Goal: Find specific page/section: Find specific page/section

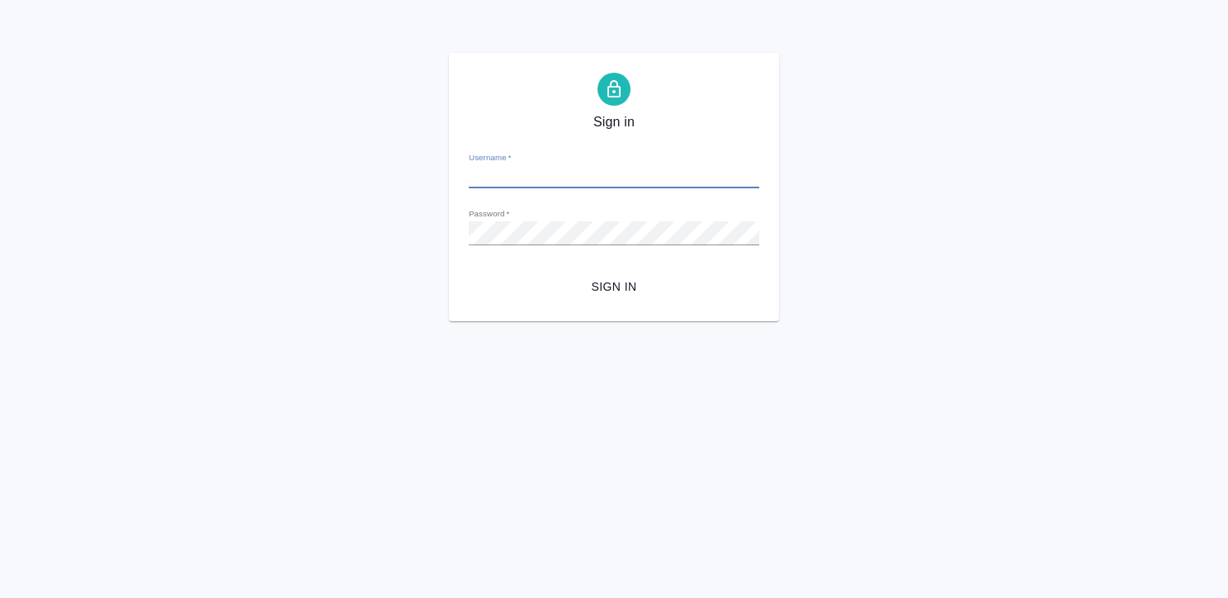
type input "[EMAIL_ADDRESS][DOMAIN_NAME]"
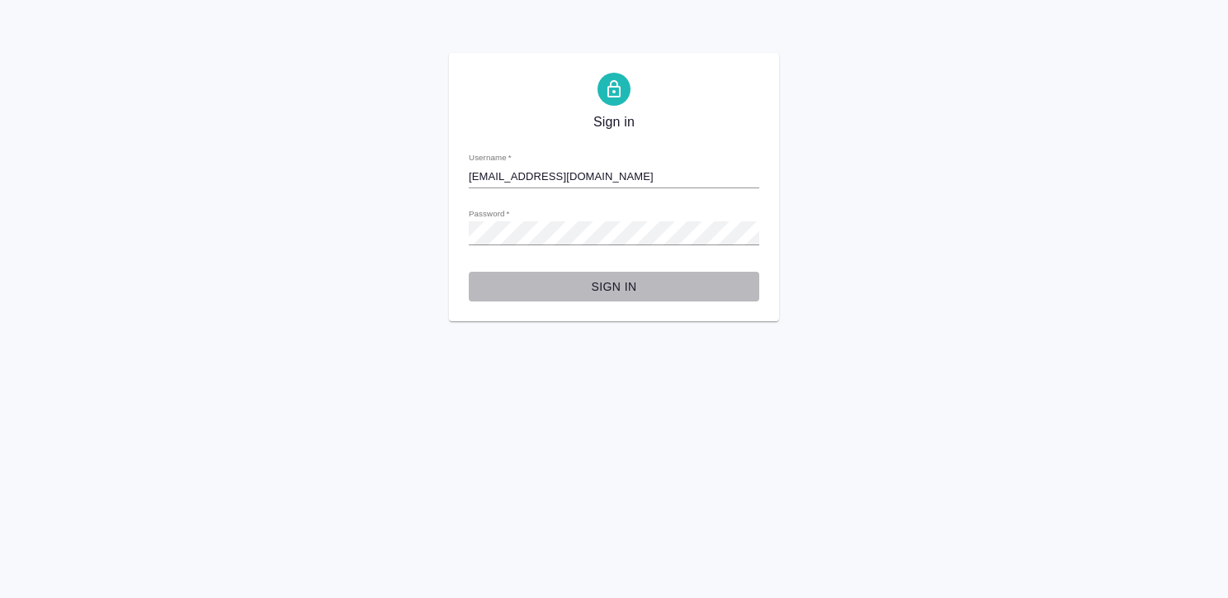
click at [631, 292] on span "Sign in" at bounding box center [614, 286] width 264 height 21
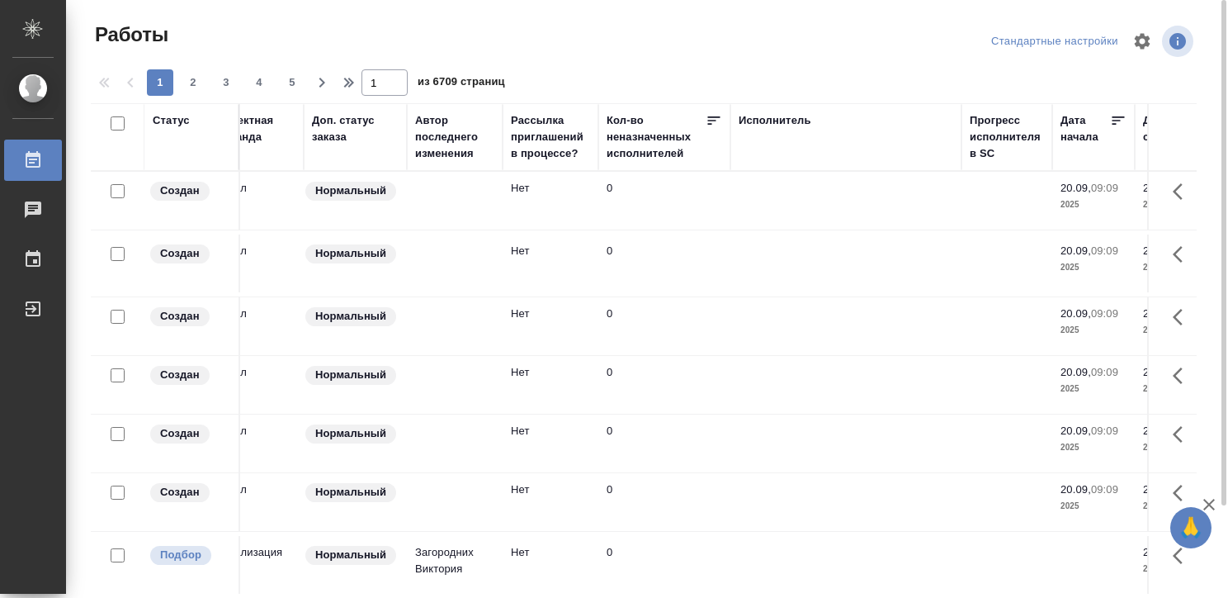
scroll to position [0, 607]
click at [761, 115] on div "Исполнитель" at bounding box center [774, 120] width 73 height 17
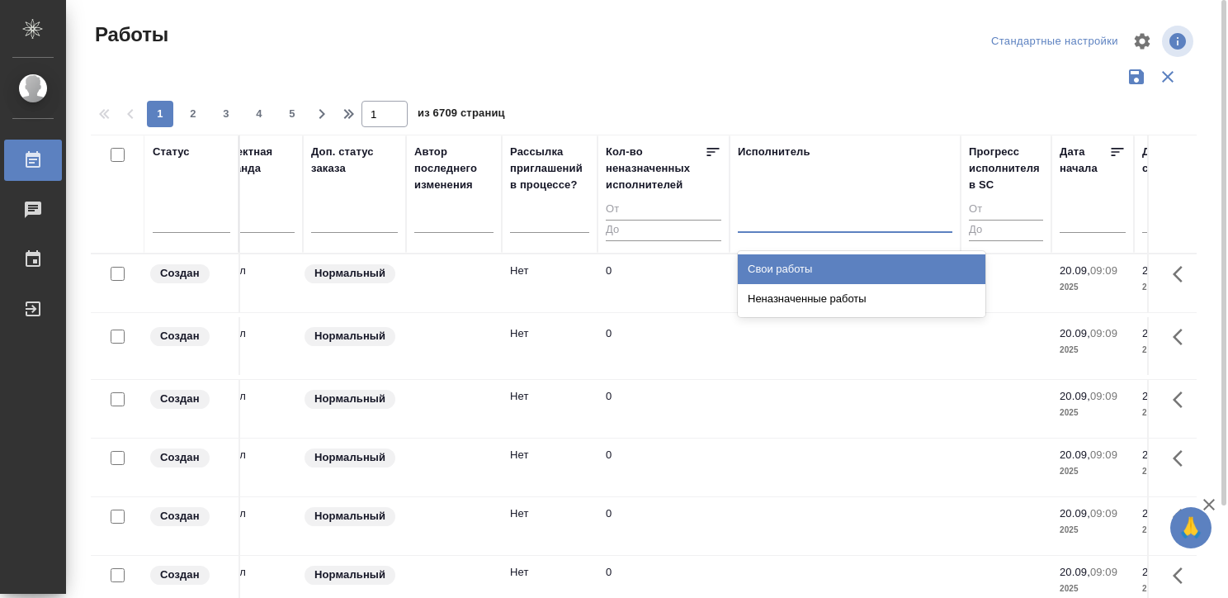
click at [772, 215] on div at bounding box center [845, 216] width 215 height 24
click at [780, 265] on div "Свои работы" at bounding box center [862, 269] width 248 height 30
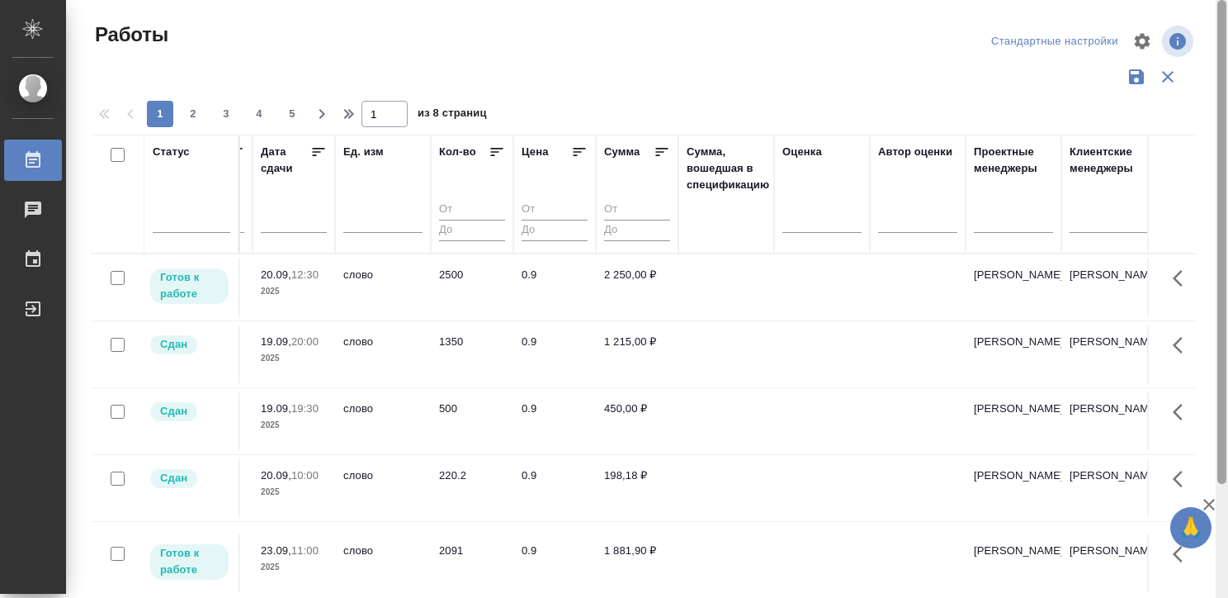
scroll to position [0, 1489]
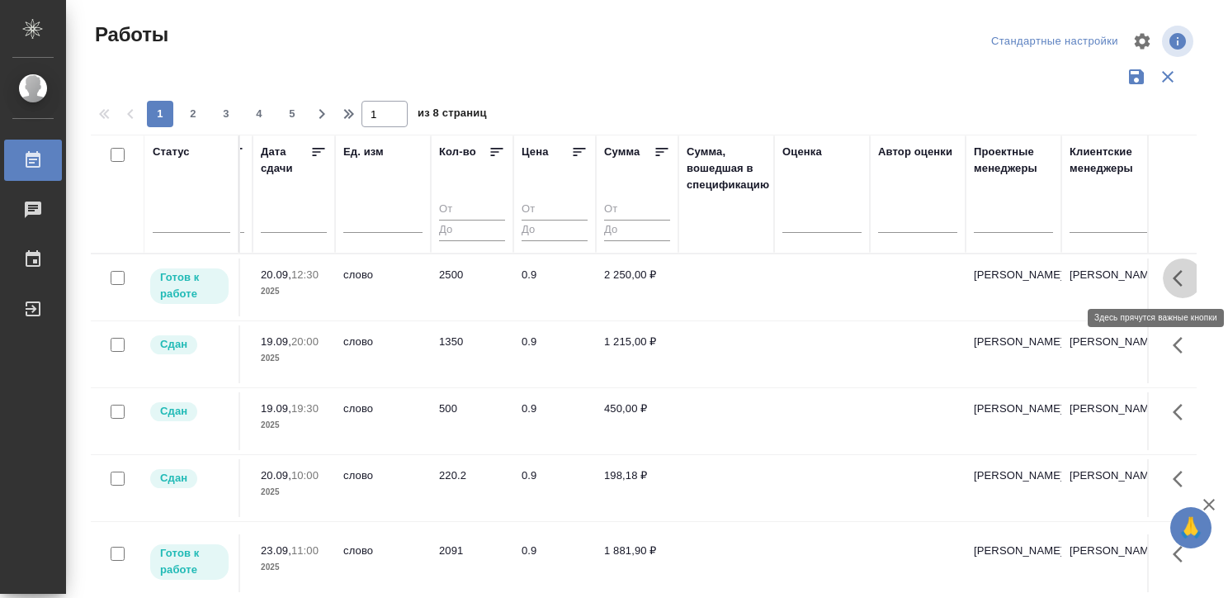
click at [1173, 269] on icon "button" at bounding box center [1183, 278] width 20 height 20
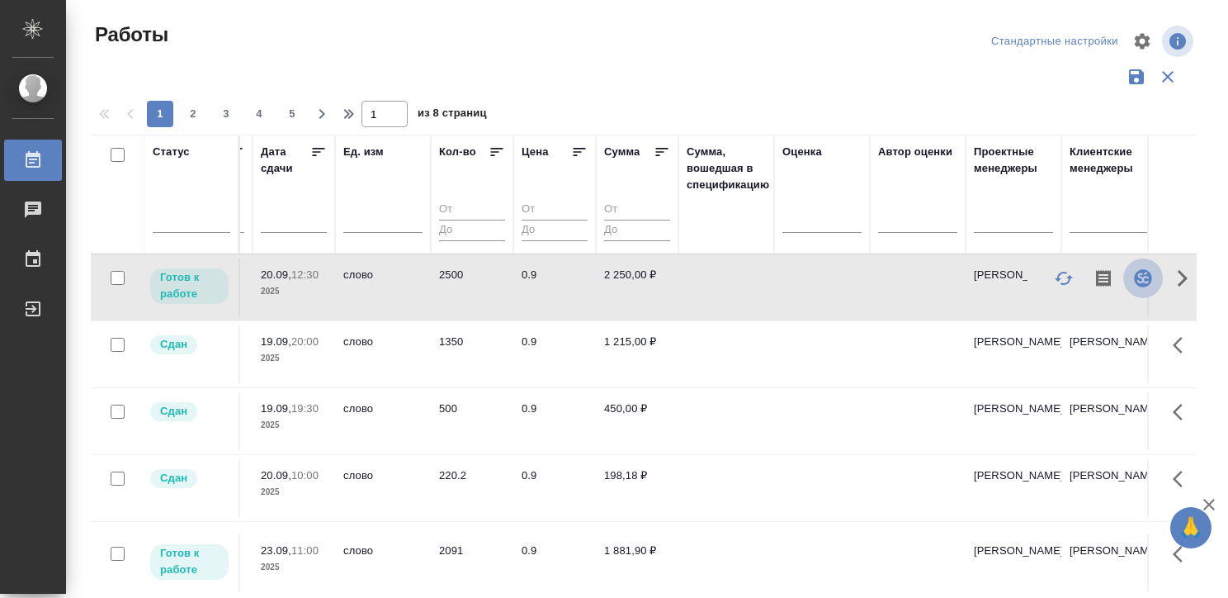
click at [1134, 275] on icon "button" at bounding box center [1142, 277] width 17 height 17
click at [782, 284] on td at bounding box center [822, 287] width 96 height 58
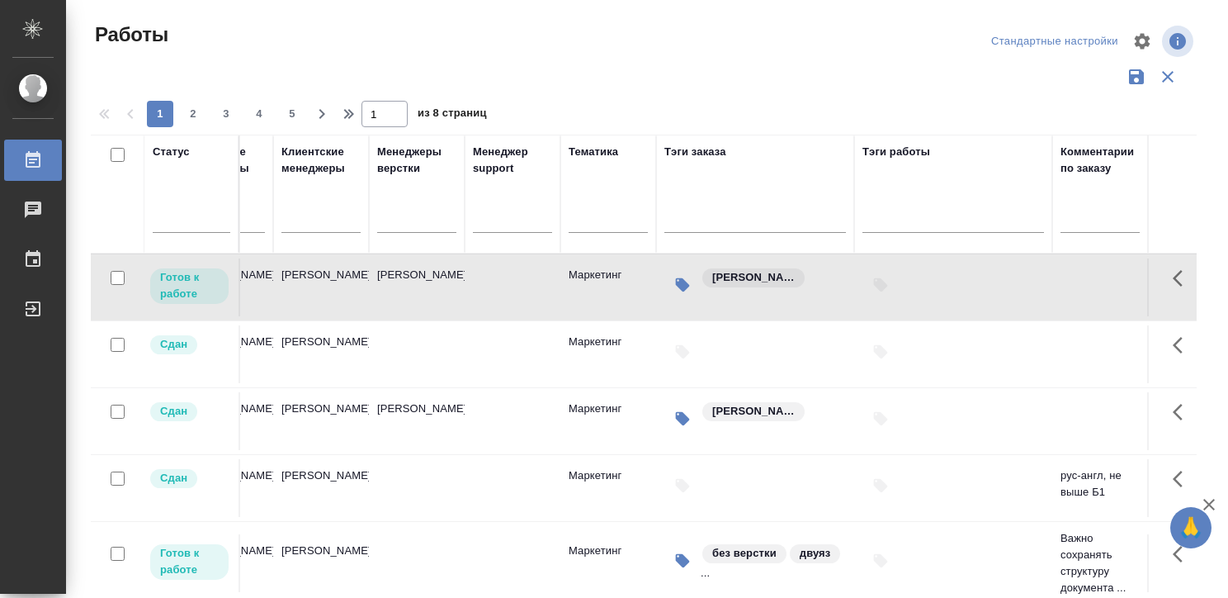
scroll to position [0, 2487]
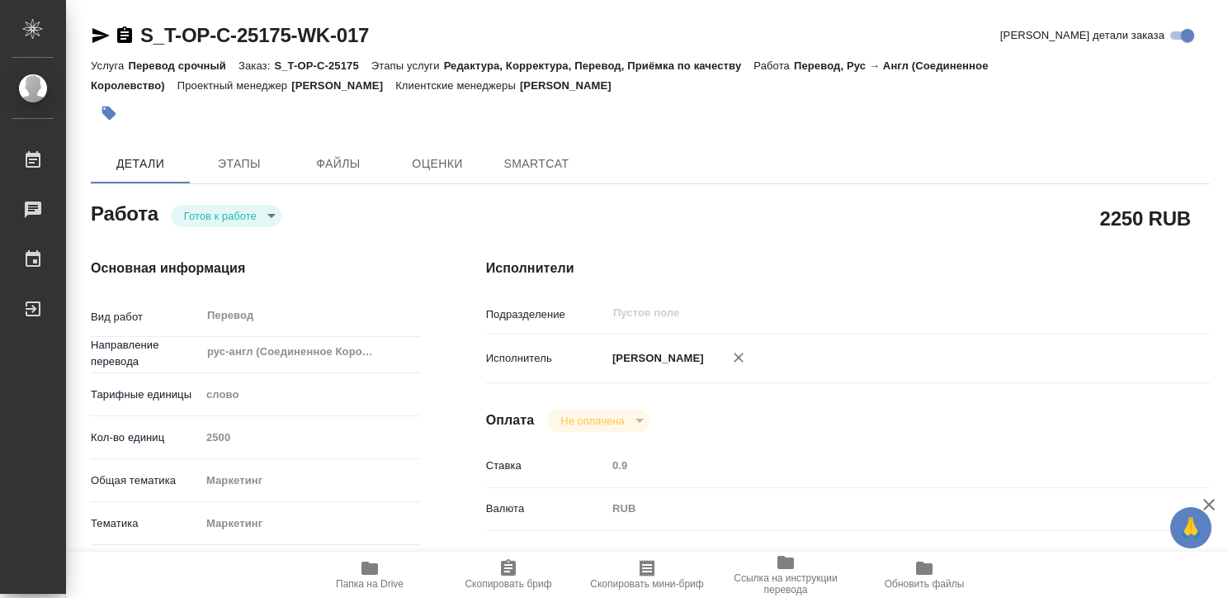
type textarea "x"
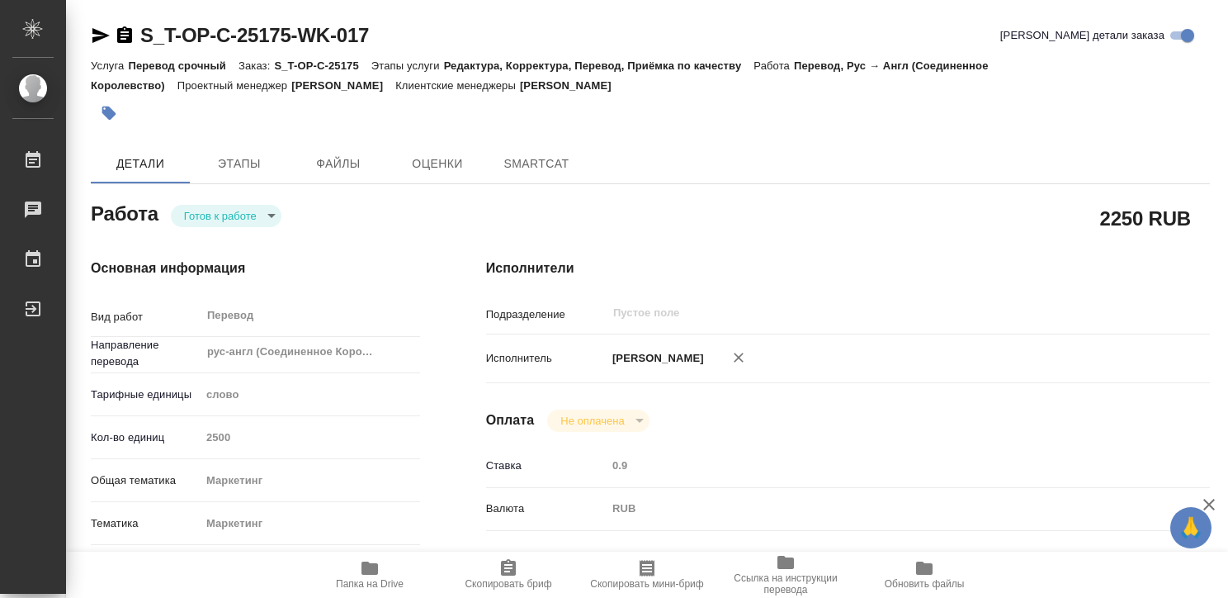
type textarea "x"
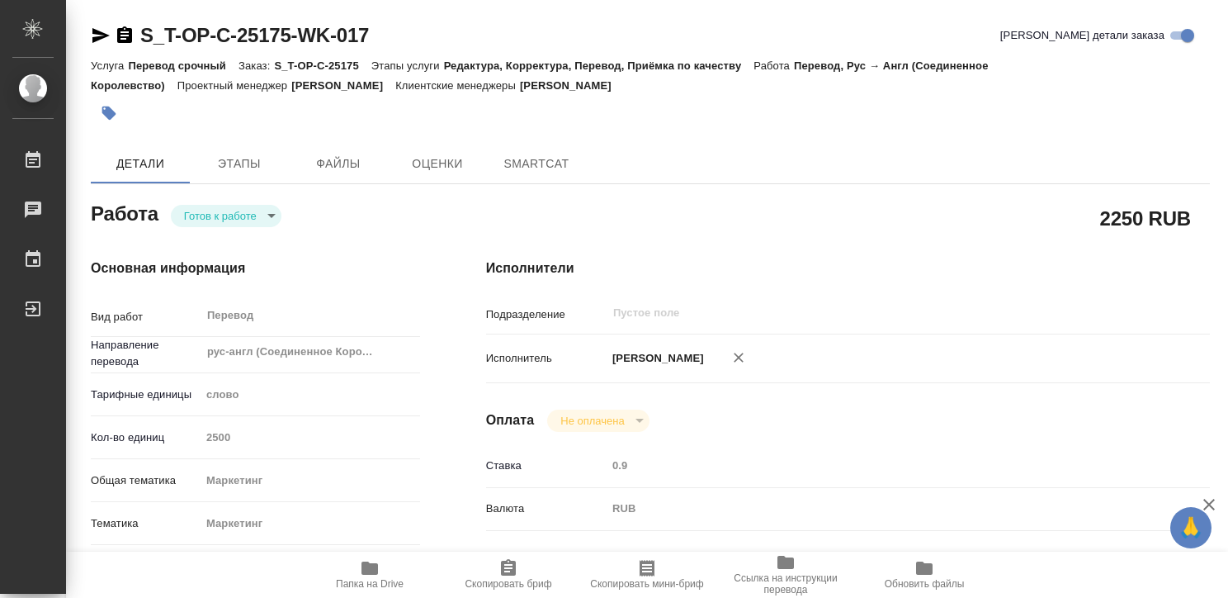
type textarea "x"
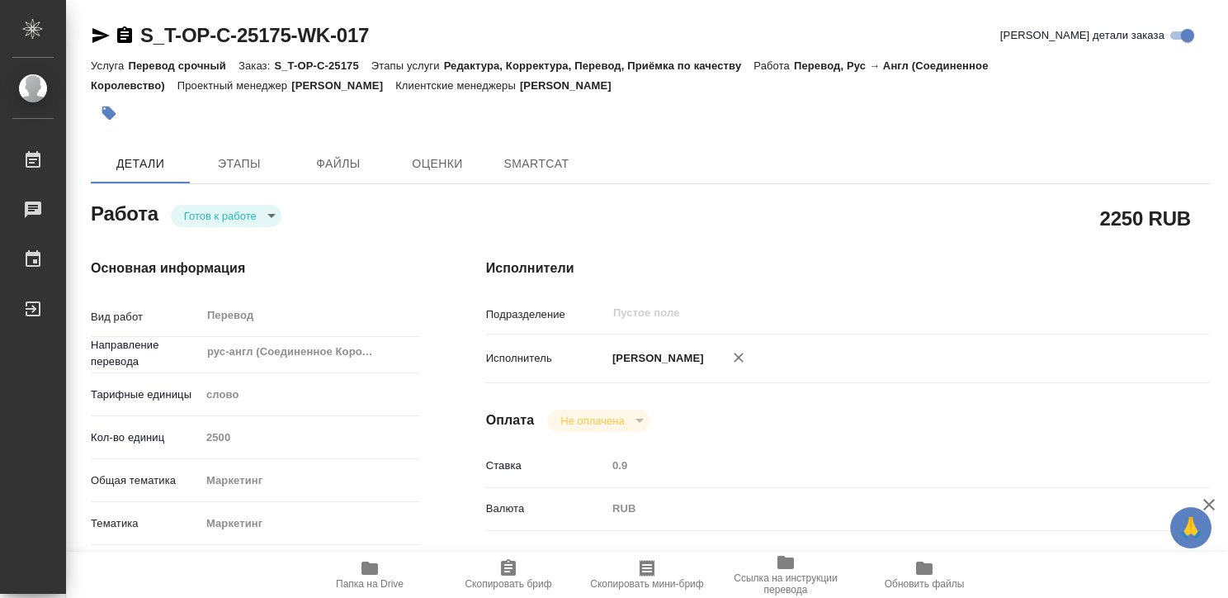
type textarea "x"
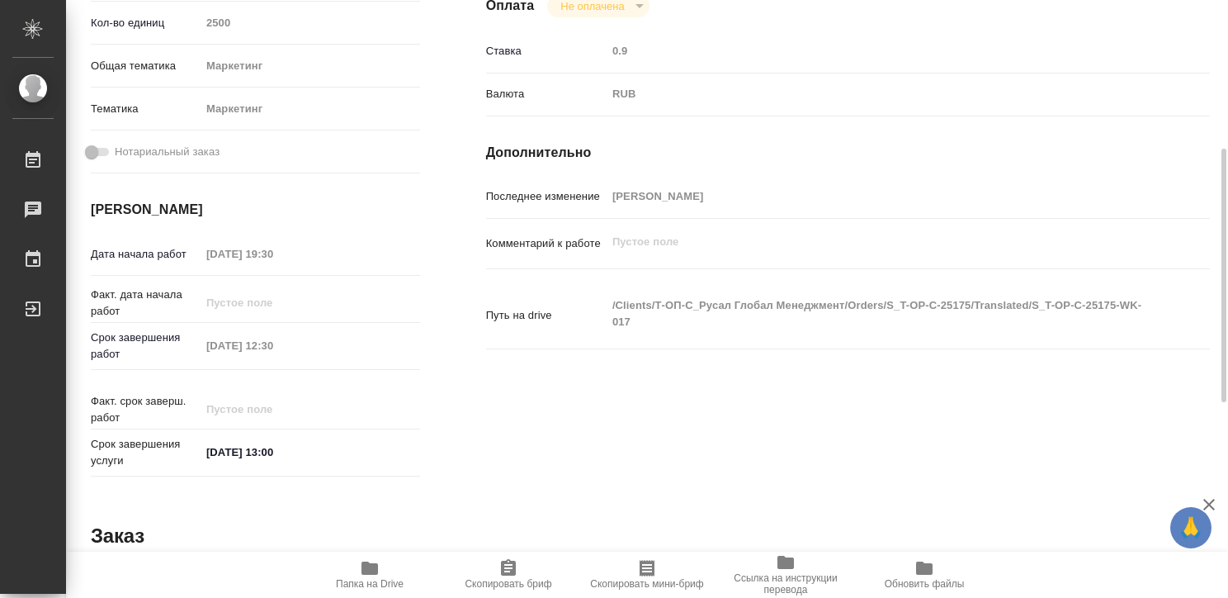
type textarea "x"
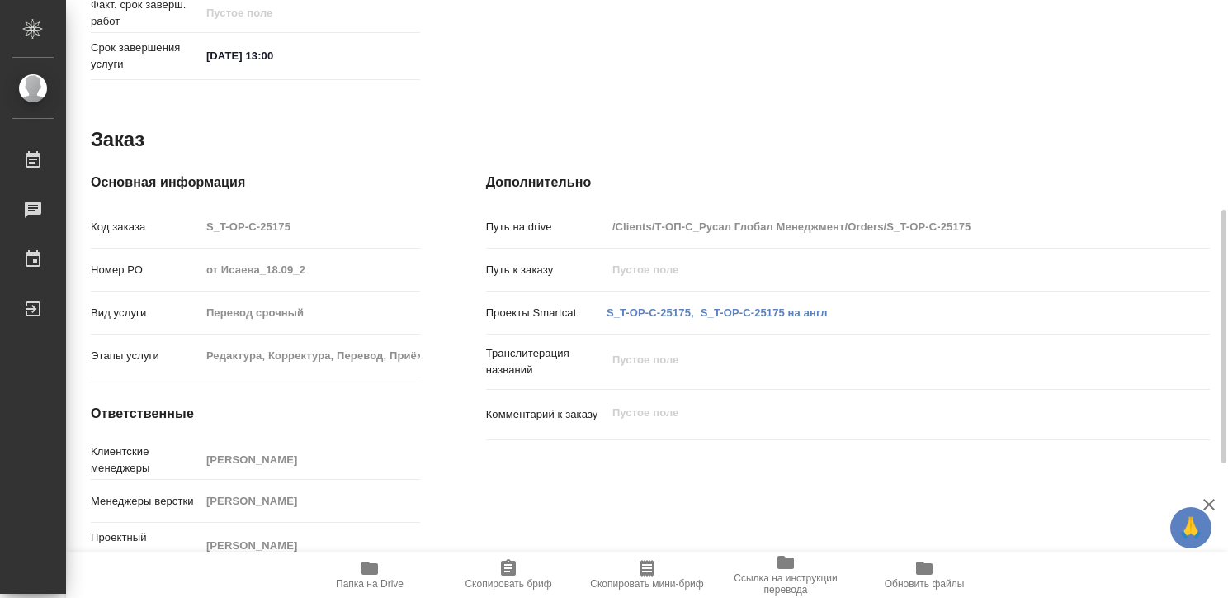
type textarea "x"
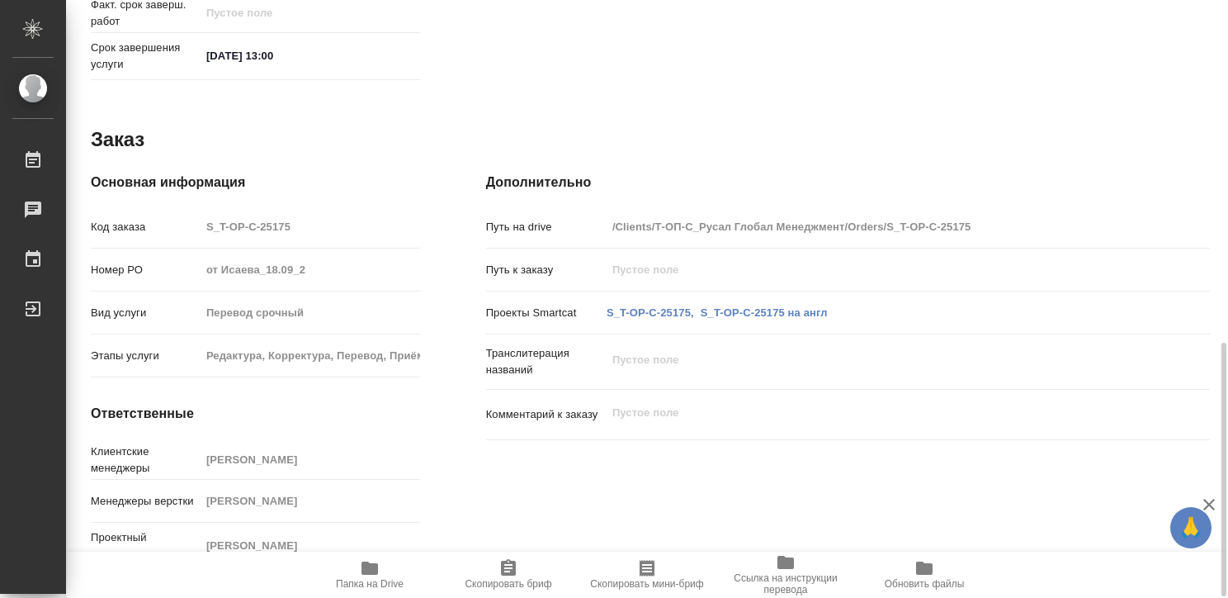
scroll to position [810, 0]
click at [635, 306] on link "S_T-OP-C-25175 ," at bounding box center [650, 312] width 87 height 12
